Goal: Information Seeking & Learning: Learn about a topic

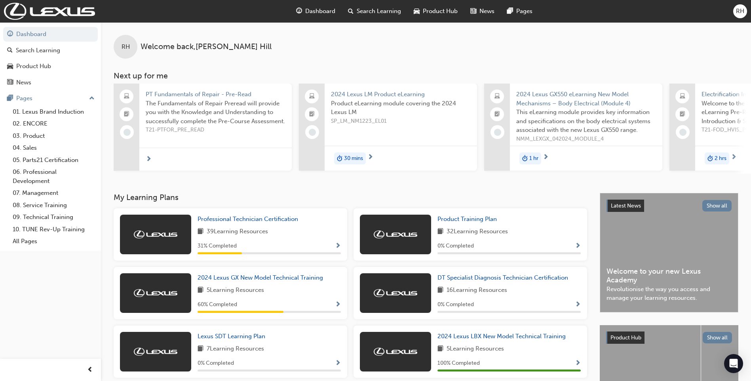
click at [377, 15] on span "Search Learning" at bounding box center [379, 11] width 44 height 9
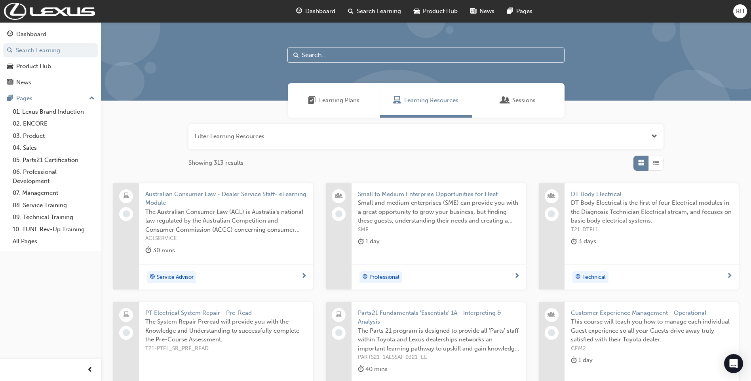
click at [322, 57] on input "text" at bounding box center [425, 55] width 277 height 15
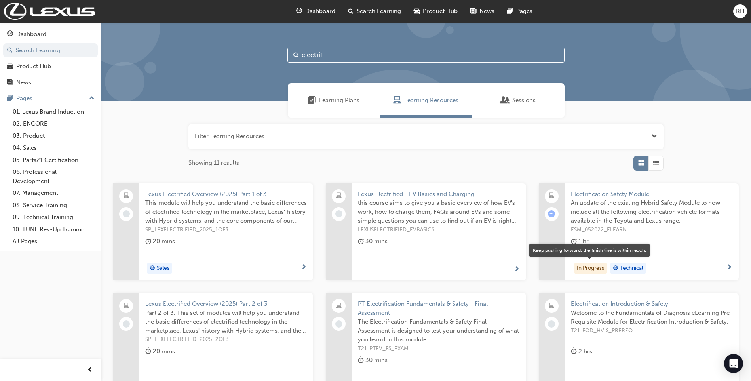
type input "electrif"
click at [588, 270] on div "In Progress" at bounding box center [590, 268] width 33 height 12
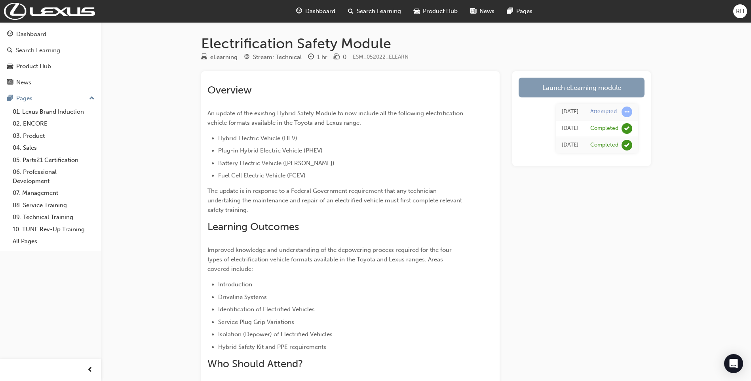
click at [563, 93] on link "Launch eLearning module" at bounding box center [582, 88] width 126 height 20
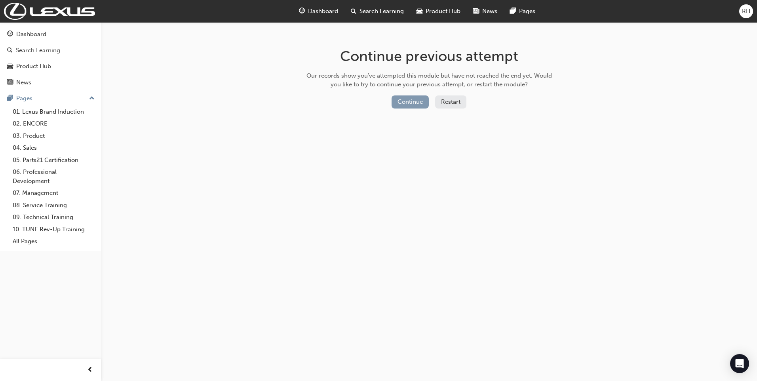
click at [411, 105] on button "Continue" at bounding box center [410, 101] width 37 height 13
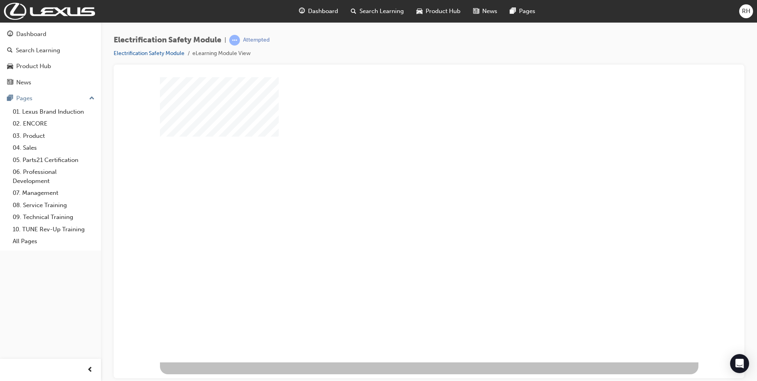
click at [406, 196] on div "play" at bounding box center [406, 196] width 0 height 0
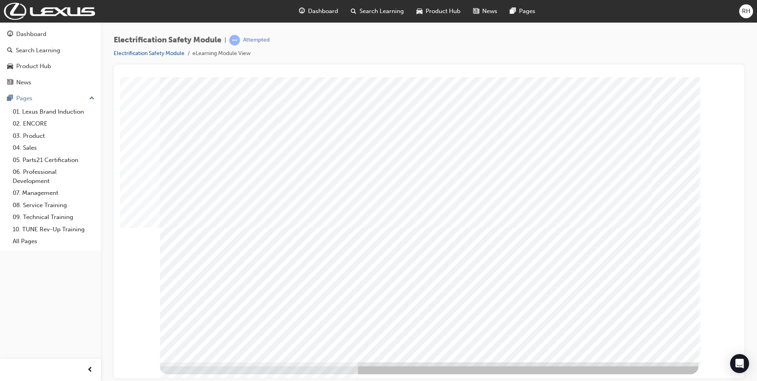
drag, startPoint x: 691, startPoint y: 287, endPoint x: 697, endPoint y: 293, distance: 8.7
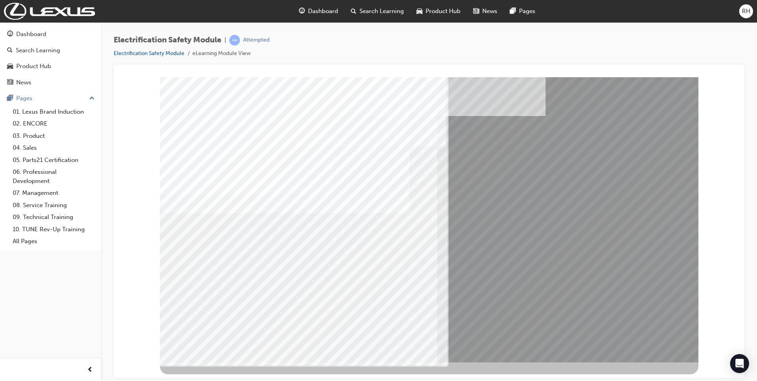
drag, startPoint x: 299, startPoint y: 310, endPoint x: 295, endPoint y: 312, distance: 4.5
